Goal: Navigation & Orientation: Find specific page/section

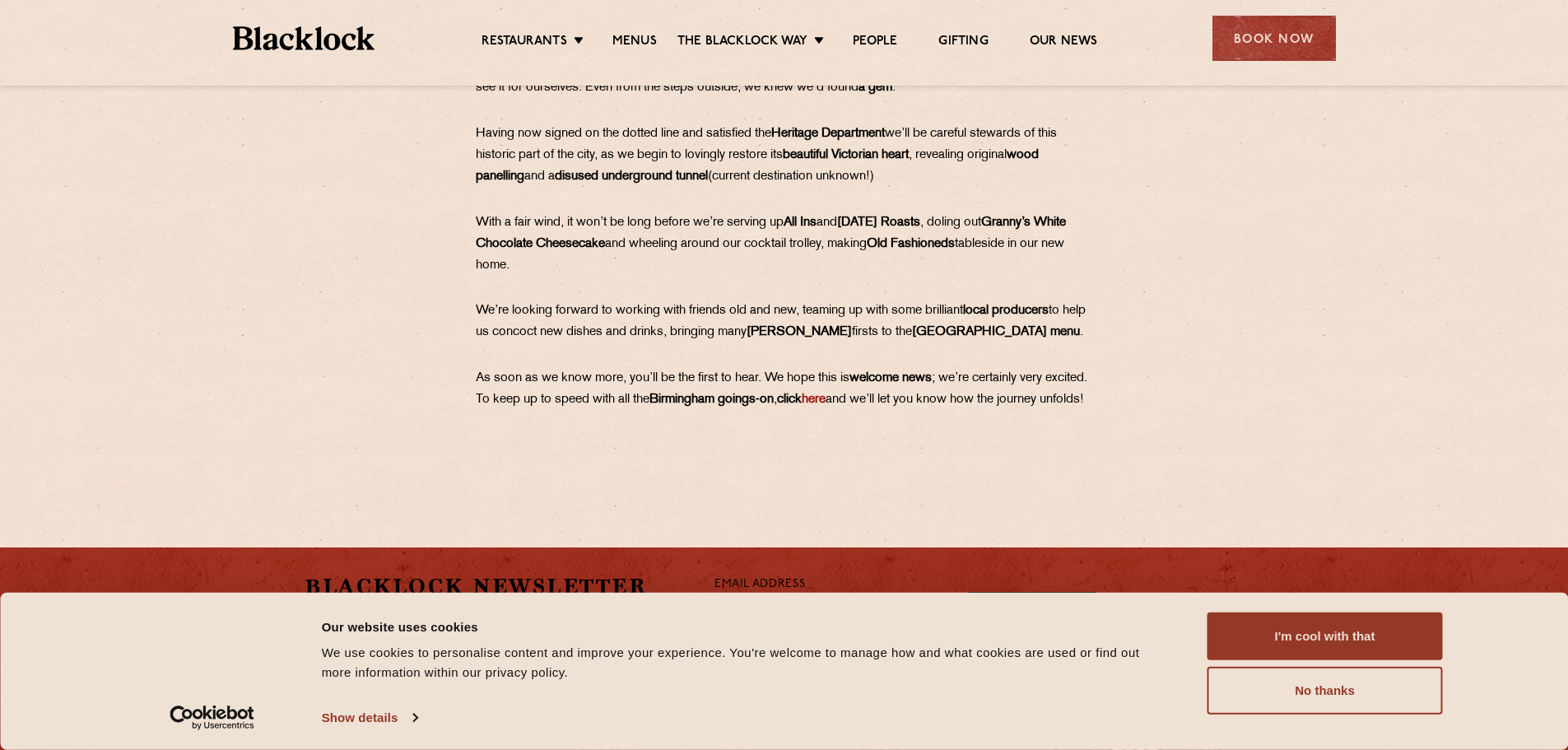
scroll to position [994, 0]
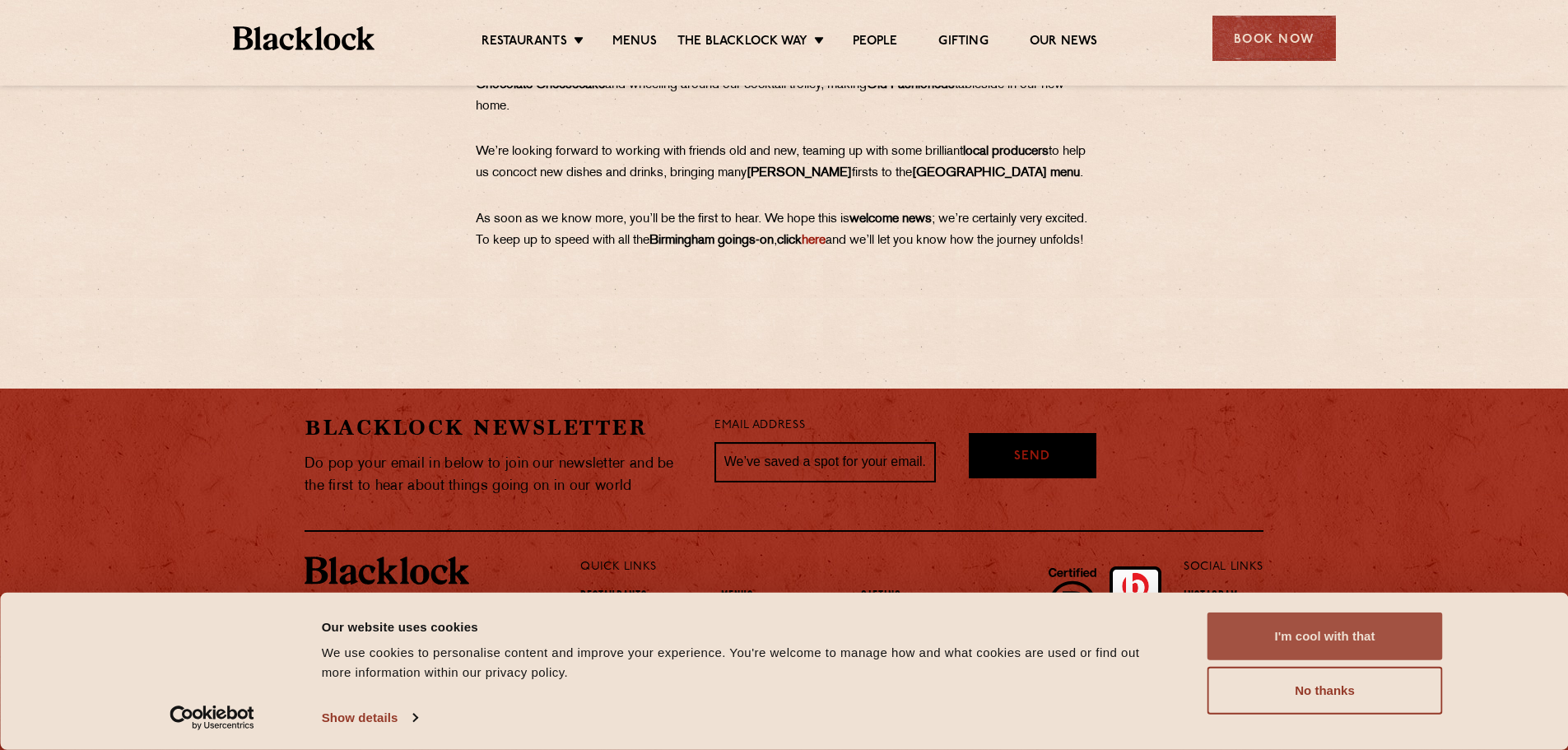
click at [1361, 652] on button "I'm cool with that" at bounding box center [1324, 637] width 235 height 48
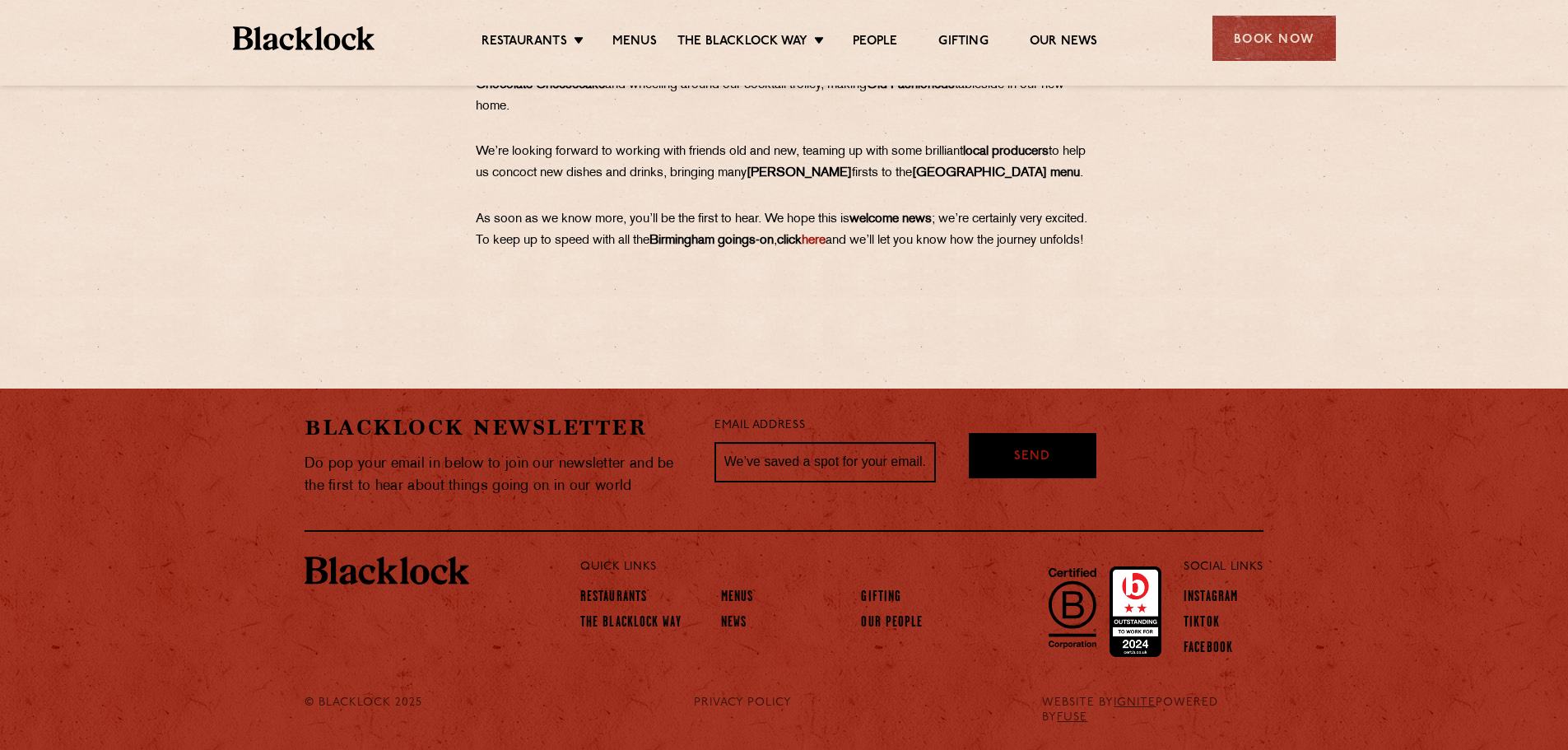
drag, startPoint x: 1564, startPoint y: 706, endPoint x: 1581, endPoint y: 702, distance: 17.5
click at [623, 602] on link "Restaurants" at bounding box center [613, 599] width 66 height 18
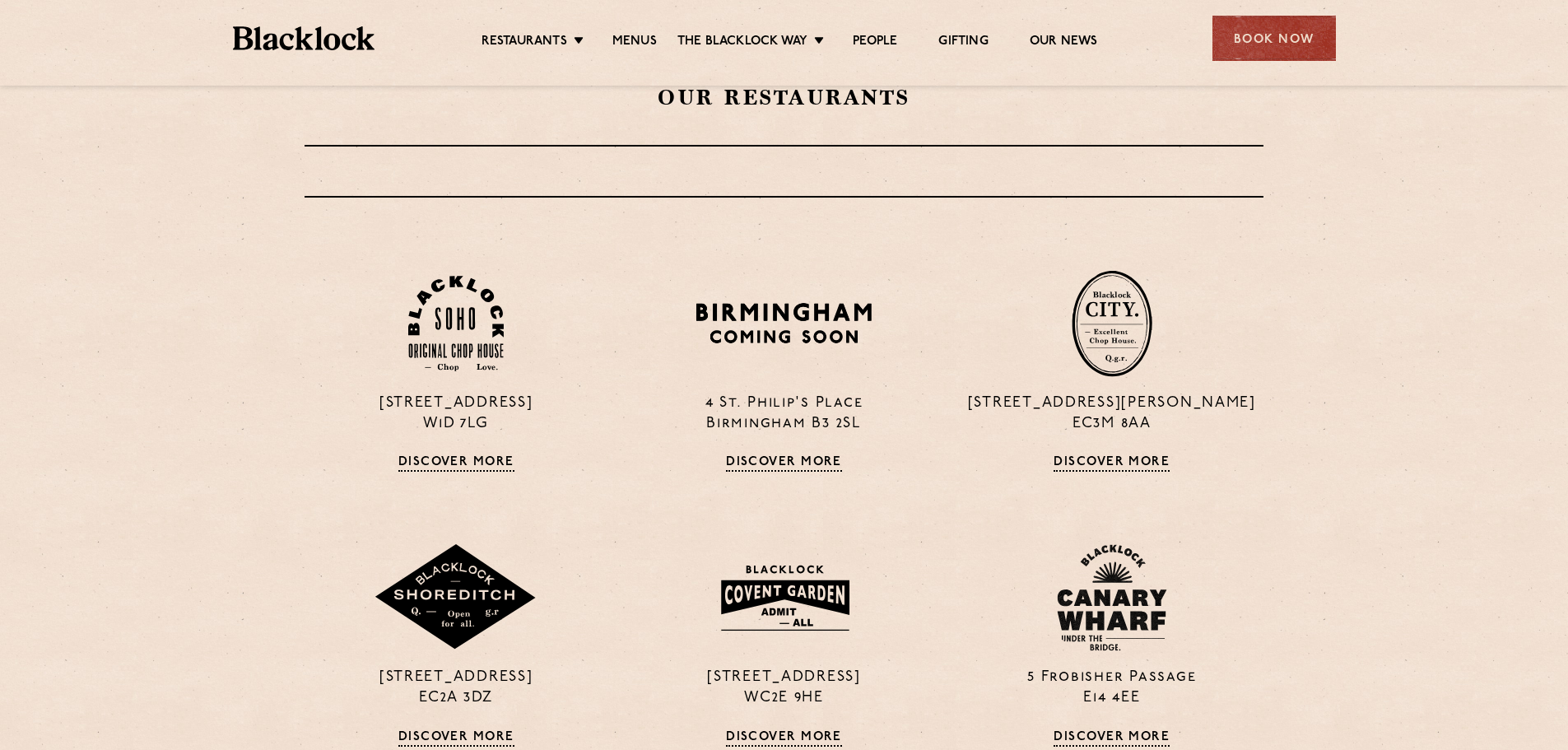
scroll to position [577, 0]
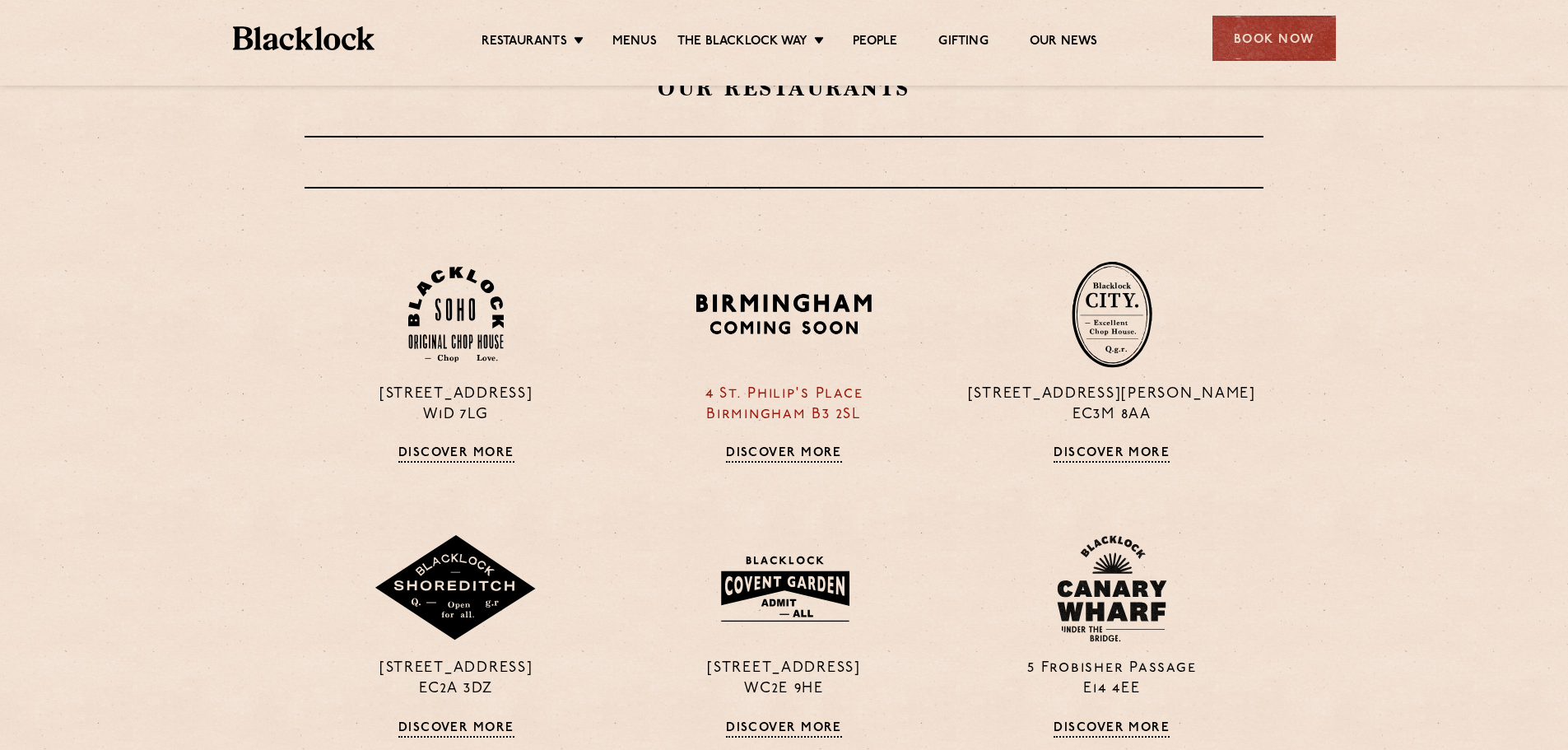
click at [786, 452] on link "Discover More" at bounding box center [784, 455] width 116 height 17
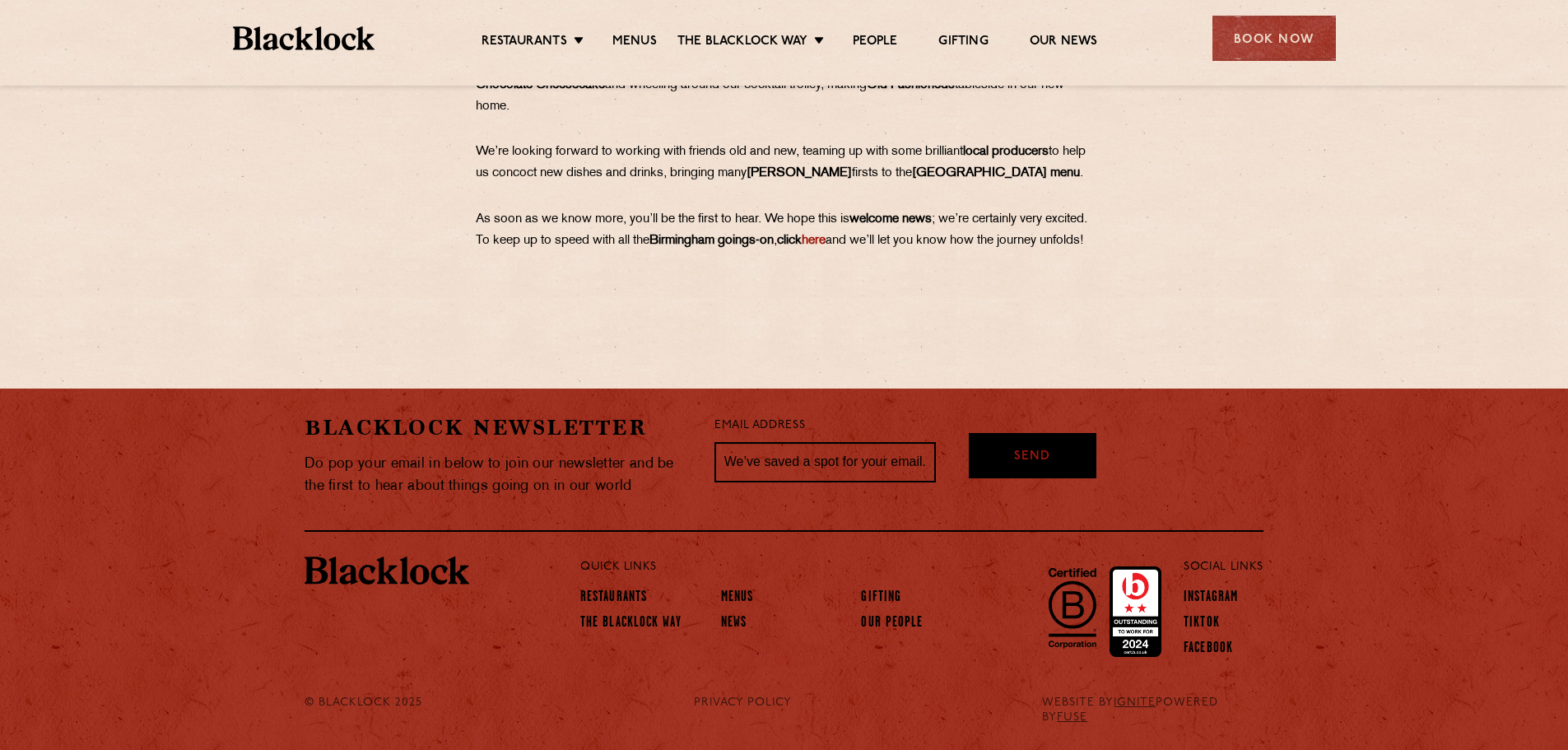
scroll to position [994, 0]
